Goal: Information Seeking & Learning: Check status

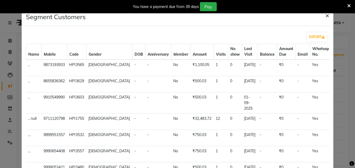
click at [325, 14] on span "×" at bounding box center [327, 15] width 4 height 8
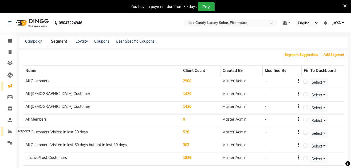
click at [8, 132] on icon at bounding box center [10, 131] width 4 height 4
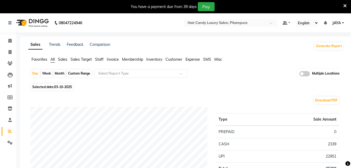
click at [85, 71] on div "Custom Range" at bounding box center [79, 73] width 25 height 7
select select "10"
select select "2025"
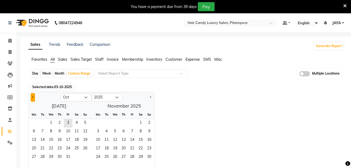
click at [33, 97] on span "Previous month" at bounding box center [33, 97] width 2 height 2
select select "9"
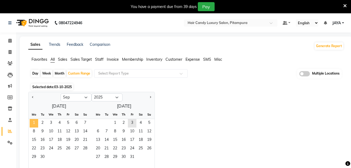
drag, startPoint x: 33, startPoint y: 97, endPoint x: 36, endPoint y: 127, distance: 30.3
click at [36, 127] on ngb-datepicker "Jan Feb Mar Apr May Jun [DATE] Aug Sep Oct Nov [DATE] 2016 2017 2018 2019 2020 …" at bounding box center [91, 132] width 126 height 80
click at [36, 127] on span "1" at bounding box center [34, 123] width 9 height 9
click at [36, 122] on span "1" at bounding box center [34, 123] width 9 height 9
click at [60, 71] on div "Month" at bounding box center [59, 73] width 12 height 7
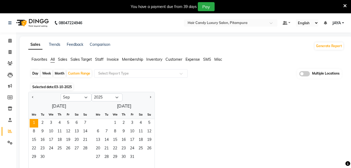
select select "9"
select select "2025"
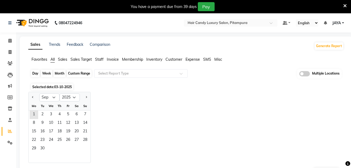
click at [60, 71] on div "Month" at bounding box center [59, 73] width 12 height 7
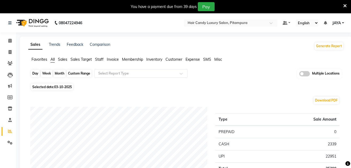
click at [58, 72] on div "Month" at bounding box center [59, 73] width 12 height 7
select select "9"
select select "2025"
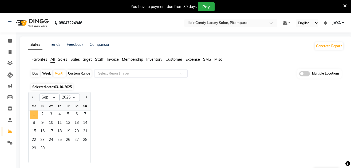
click at [33, 116] on span "1" at bounding box center [34, 115] width 9 height 9
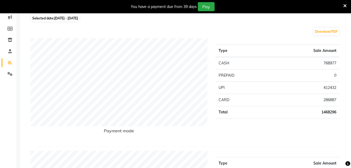
scroll to position [72, 0]
